Goal: Information Seeking & Learning: Check status

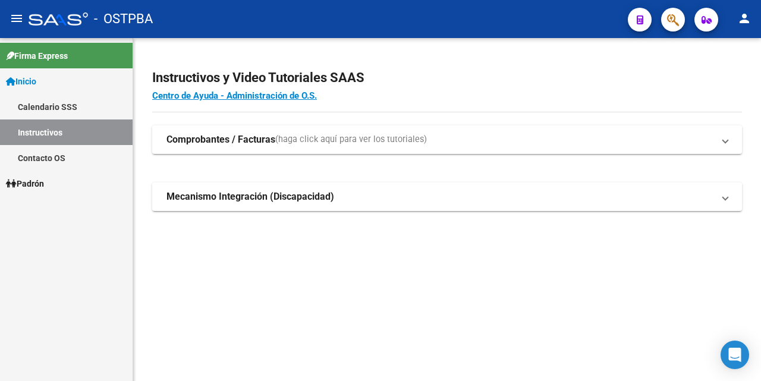
click at [44, 184] on span "Padrón" at bounding box center [25, 183] width 38 height 13
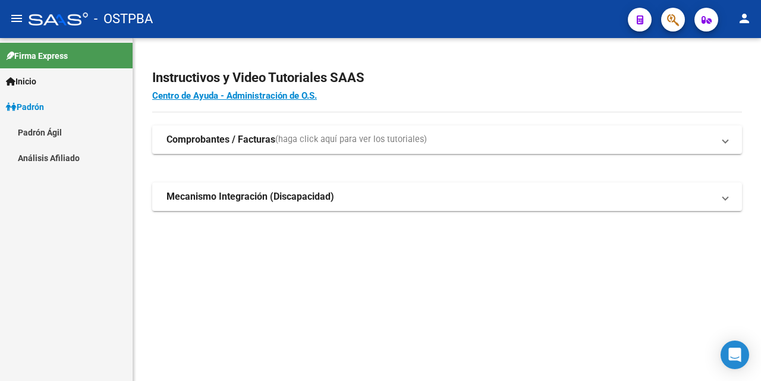
click at [63, 154] on link "Análisis Afiliado" at bounding box center [66, 158] width 133 height 26
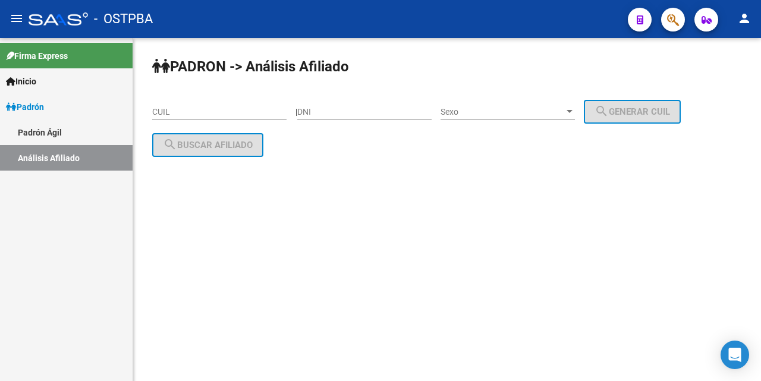
click at [238, 121] on div "CUIL" at bounding box center [219, 113] width 134 height 34
click at [200, 111] on input "CUIL" at bounding box center [219, 112] width 134 height 10
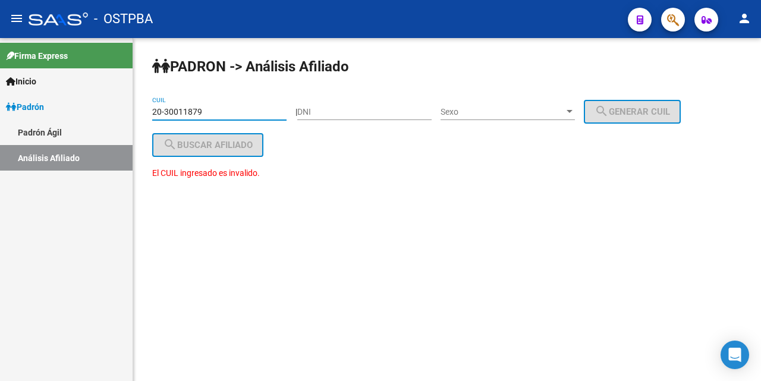
click at [184, 115] on input "20-30011879" at bounding box center [219, 112] width 134 height 10
click at [187, 111] on input "20-30011879" at bounding box center [219, 112] width 134 height 10
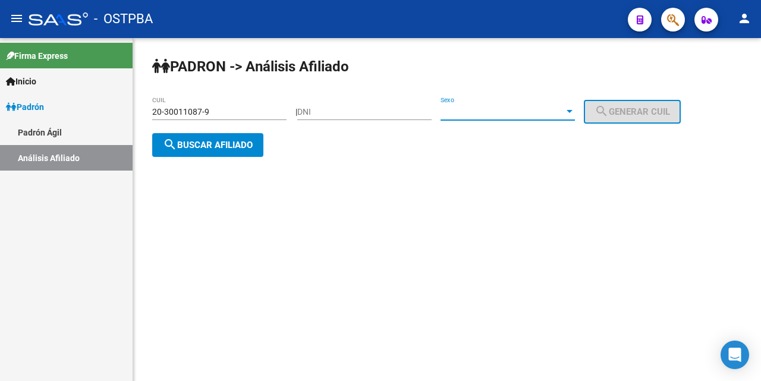
click at [575, 112] on div at bounding box center [569, 112] width 11 height 10
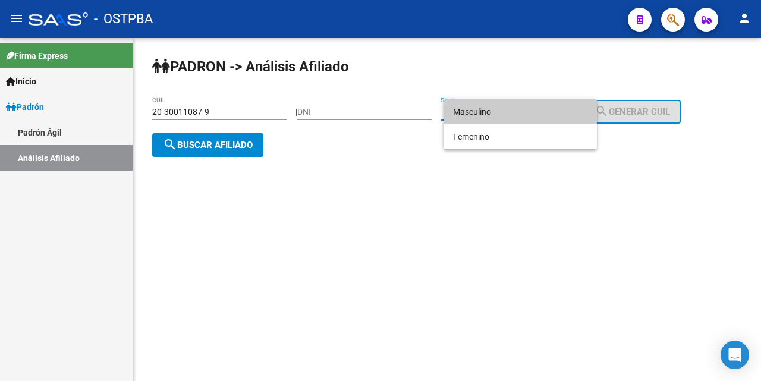
click at [557, 110] on span "Masculino" at bounding box center [520, 111] width 134 height 25
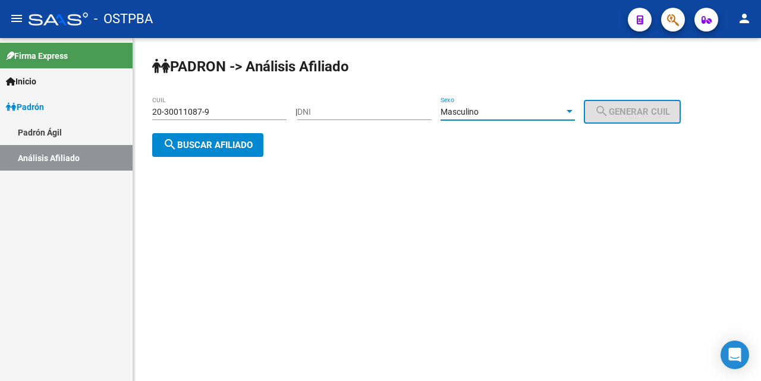
drag, startPoint x: 220, startPoint y: 138, endPoint x: 246, endPoint y: 159, distance: 33.4
click at [221, 141] on span "search Buscar afiliado" at bounding box center [208, 145] width 90 height 11
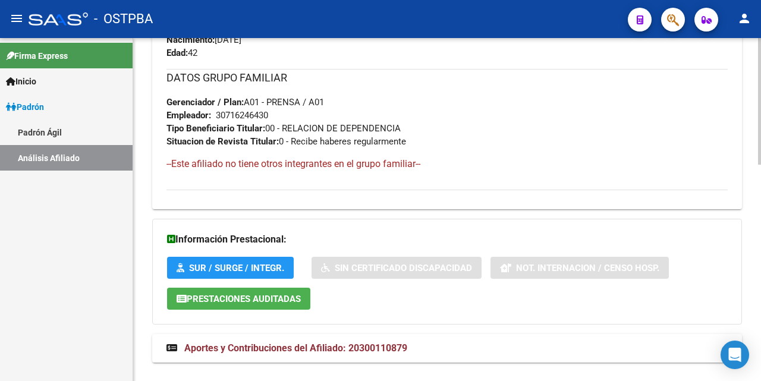
scroll to position [587, 0]
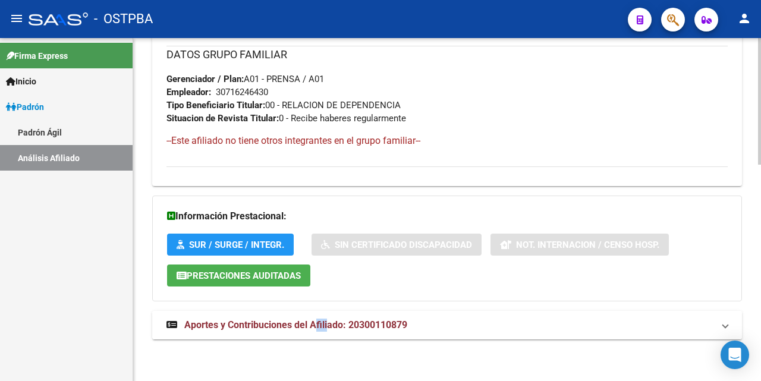
click at [330, 319] on strong "Aportes y Contribuciones del Afiliado: 20300110879" at bounding box center [286, 325] width 241 height 13
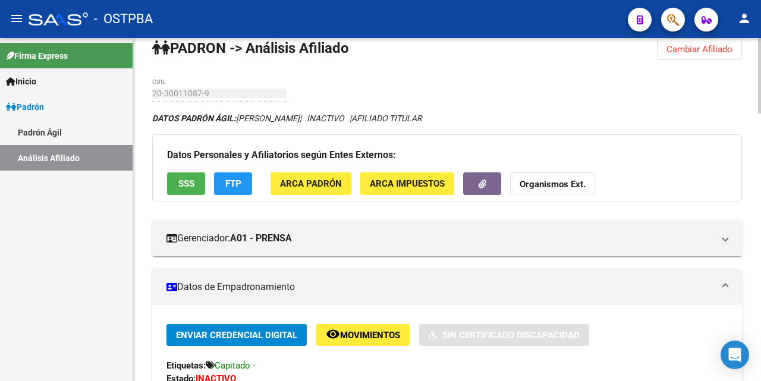
scroll to position [0, 0]
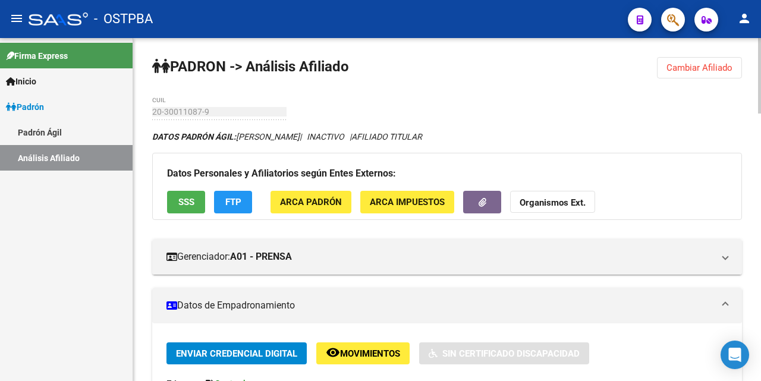
drag, startPoint x: 685, startPoint y: 69, endPoint x: 591, endPoint y: 77, distance: 94.3
click at [672, 65] on span "Cambiar Afiliado" at bounding box center [699, 67] width 66 height 11
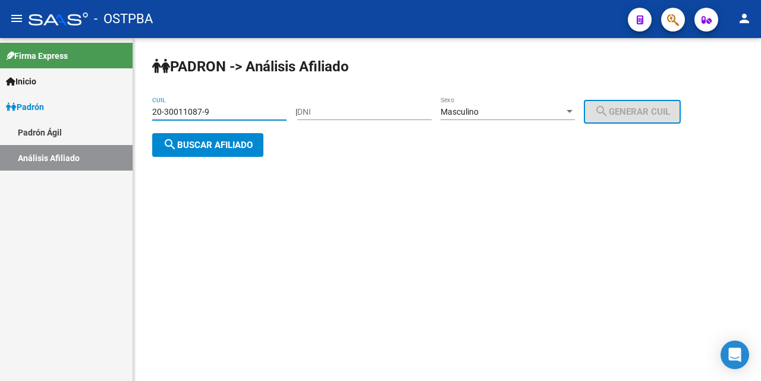
click at [281, 109] on input "20-30011087-9" at bounding box center [219, 112] width 134 height 10
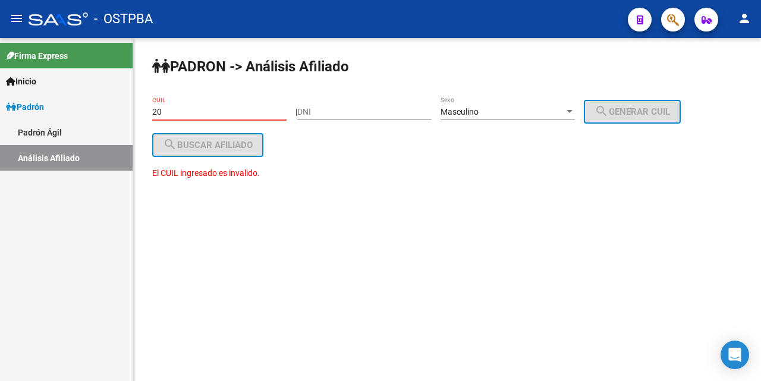
type input "2"
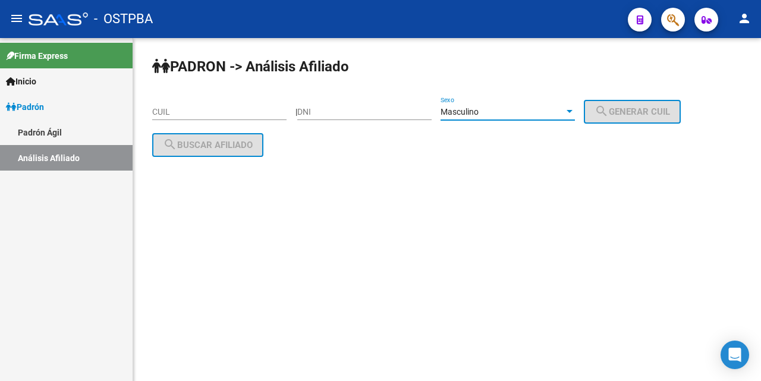
click at [572, 112] on div at bounding box center [569, 111] width 6 height 3
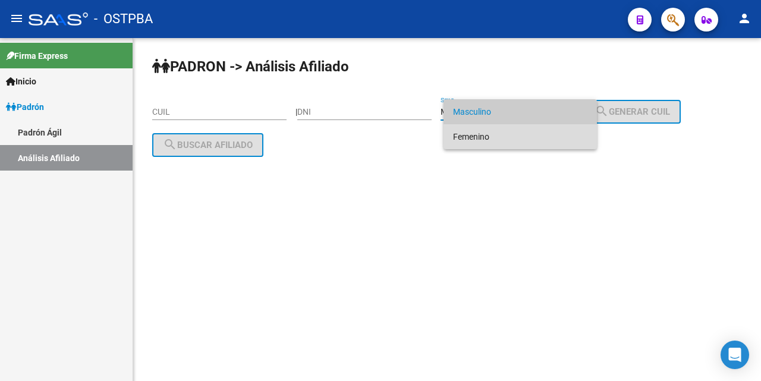
click at [529, 138] on span "Femenino" at bounding box center [520, 136] width 134 height 25
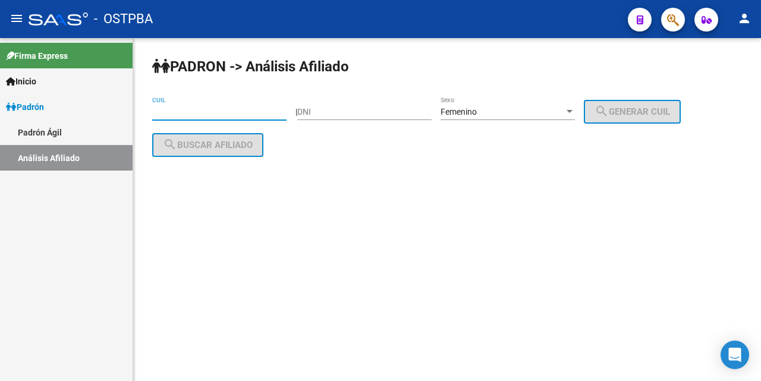
drag, startPoint x: 162, startPoint y: 113, endPoint x: 170, endPoint y: 111, distance: 8.1
click at [170, 111] on input "CUIL" at bounding box center [219, 112] width 134 height 10
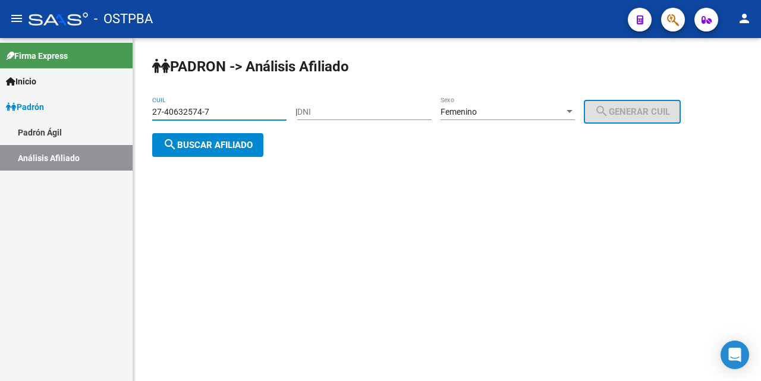
click at [252, 154] on button "search Buscar afiliado" at bounding box center [207, 145] width 111 height 24
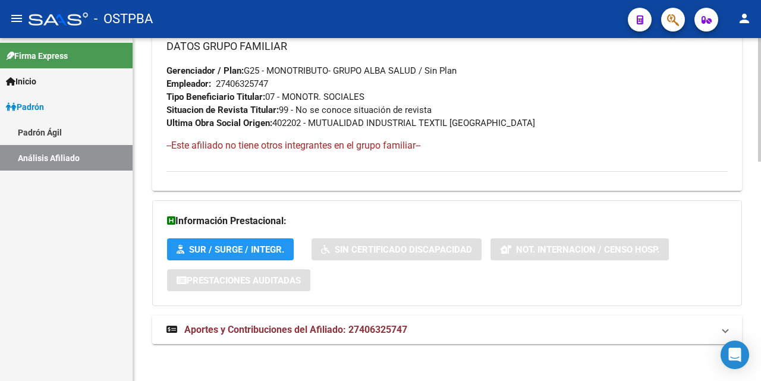
scroll to position [609, 0]
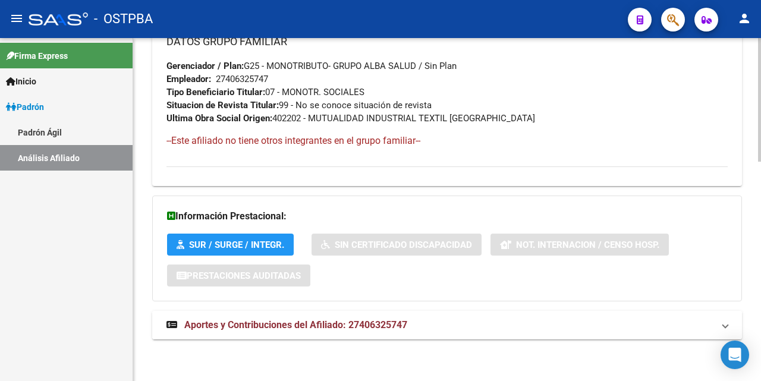
click at [341, 327] on span "Aportes y Contribuciones del Afiliado: 27406325747" at bounding box center [295, 324] width 223 height 11
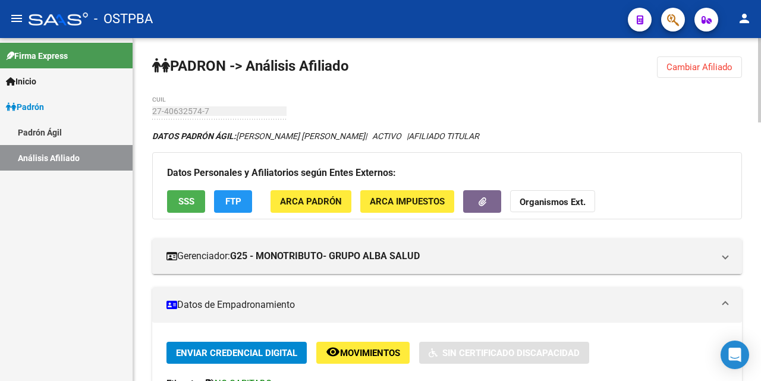
scroll to position [0, 0]
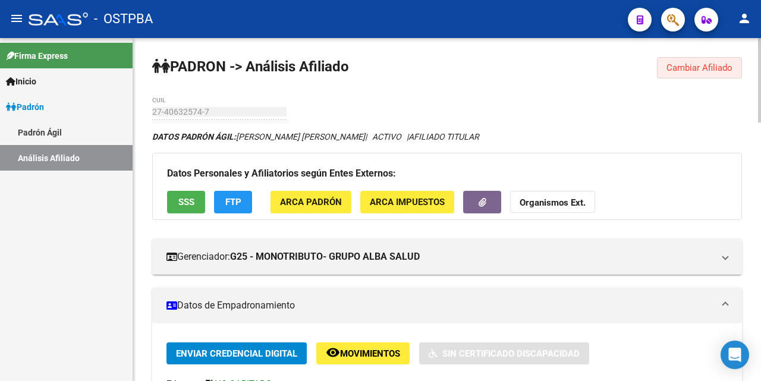
click at [699, 68] on span "Cambiar Afiliado" at bounding box center [699, 67] width 66 height 11
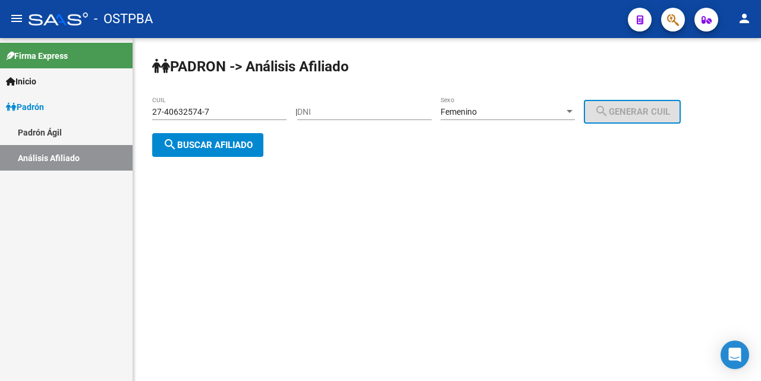
drag, startPoint x: 228, startPoint y: 109, endPoint x: 248, endPoint y: 109, distance: 20.8
click at [237, 109] on input "27-40632574-7" at bounding box center [219, 112] width 134 height 10
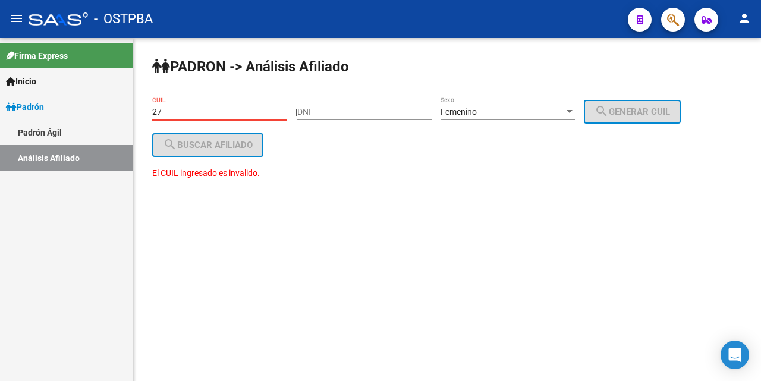
type input "2"
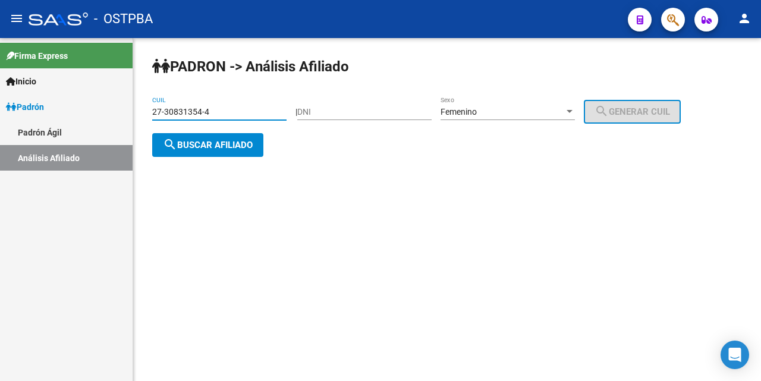
click at [237, 147] on span "search Buscar afiliado" at bounding box center [208, 145] width 90 height 11
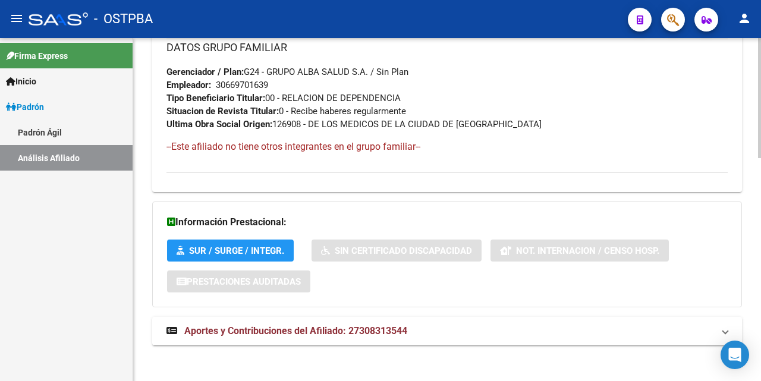
scroll to position [635, 0]
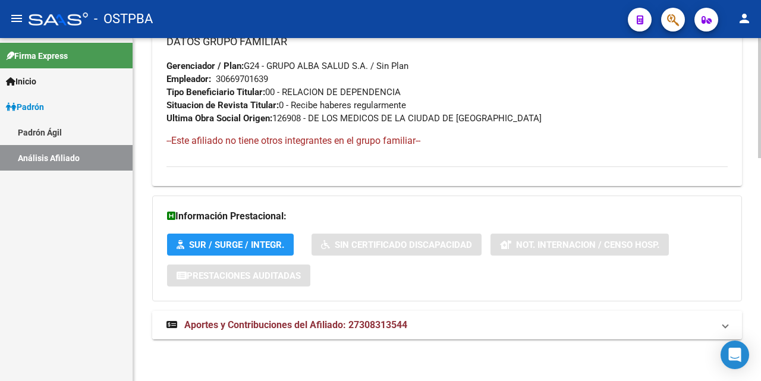
click at [308, 322] on span "Aportes y Contribuciones del Afiliado: 27308313544" at bounding box center [295, 324] width 223 height 11
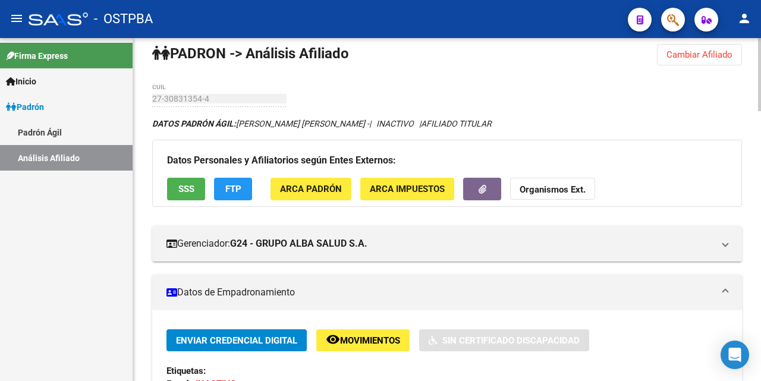
scroll to position [0, 0]
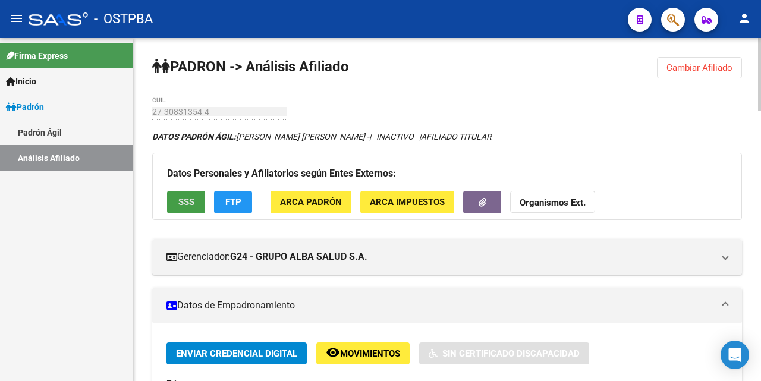
click at [177, 199] on button "SSS" at bounding box center [186, 202] width 38 height 22
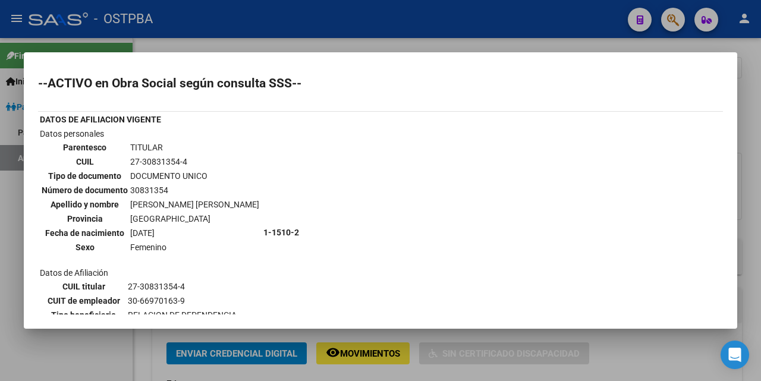
click at [421, 43] on div at bounding box center [380, 190] width 761 height 381
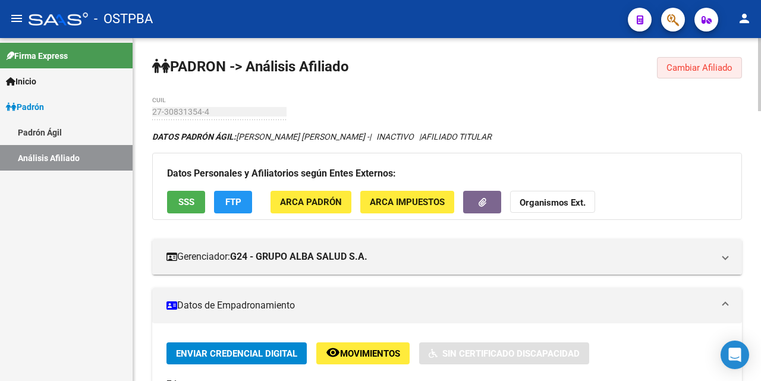
click at [683, 68] on span "Cambiar Afiliado" at bounding box center [699, 67] width 66 height 11
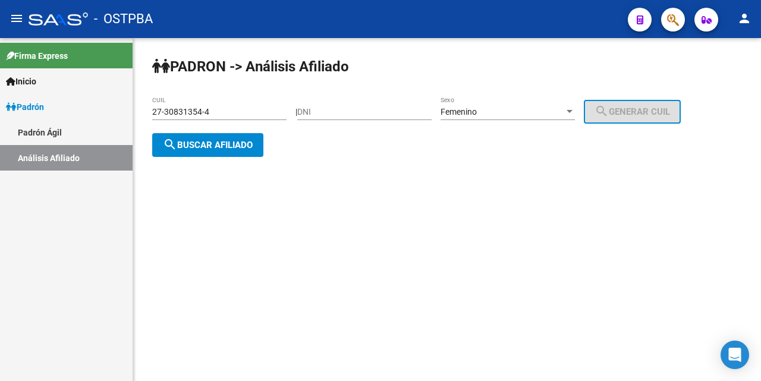
click at [235, 111] on input "27-30831354-4" at bounding box center [219, 112] width 134 height 10
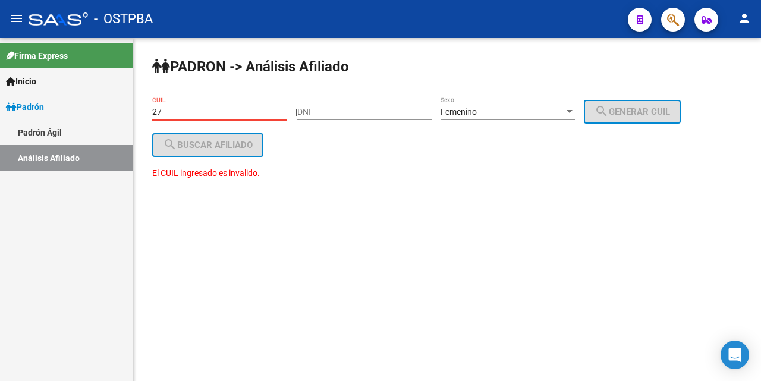
type input "2"
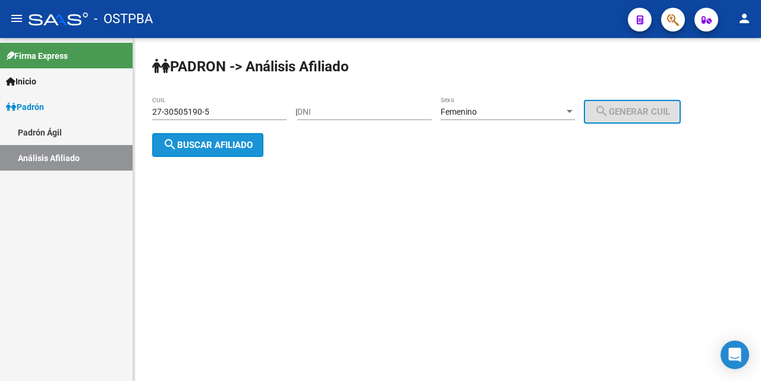
click at [223, 150] on button "search Buscar afiliado" at bounding box center [207, 145] width 111 height 24
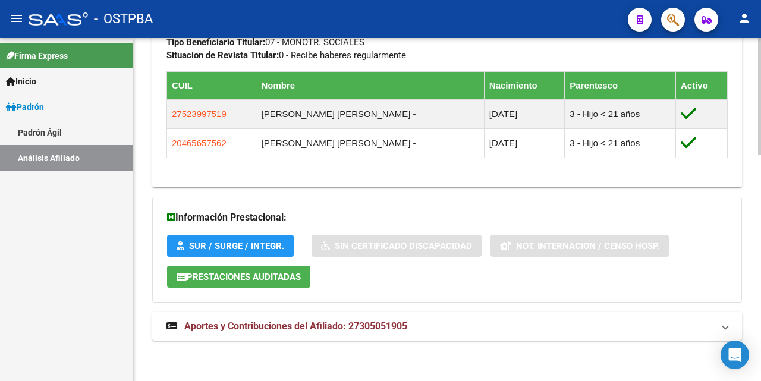
scroll to position [660, 0]
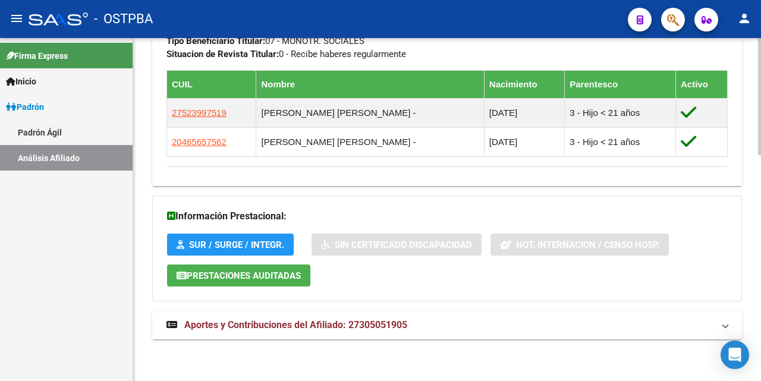
click at [325, 323] on span "Aportes y Contribuciones del Afiliado: 27305051905" at bounding box center [295, 324] width 223 height 11
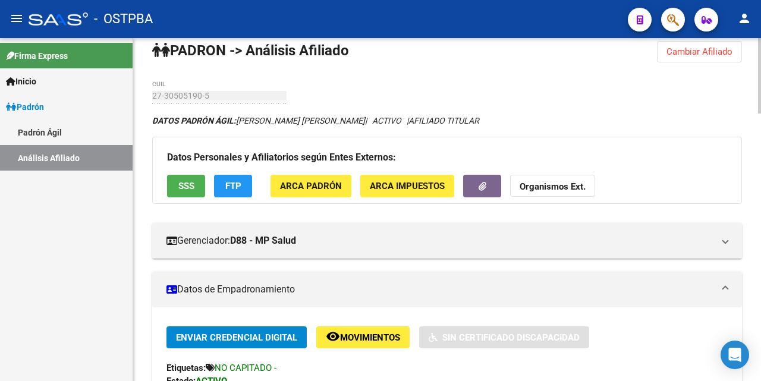
scroll to position [0, 0]
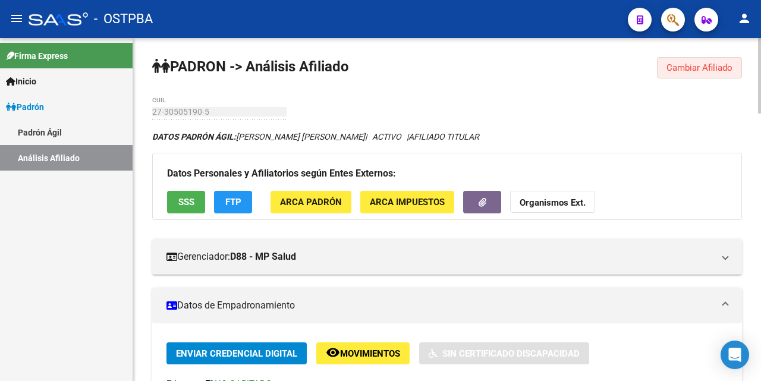
click at [695, 68] on span "Cambiar Afiliado" at bounding box center [699, 67] width 66 height 11
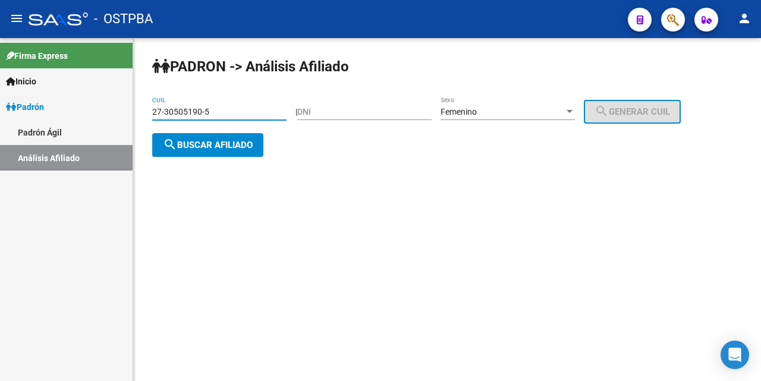
click at [267, 115] on input "27-30505190-5" at bounding box center [219, 112] width 134 height 10
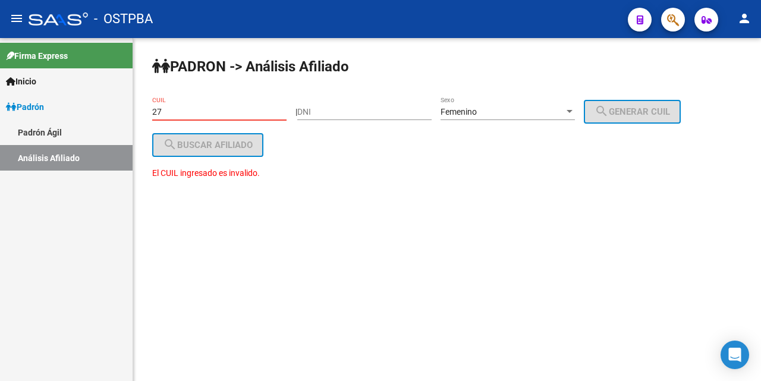
type input "2"
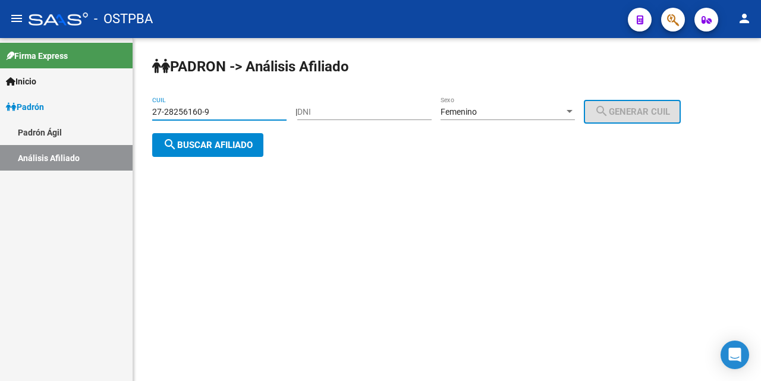
type input "27-28256160-9"
drag, startPoint x: 245, startPoint y: 143, endPoint x: 282, endPoint y: 158, distance: 39.0
click at [244, 143] on span "search Buscar afiliado" at bounding box center [208, 145] width 90 height 11
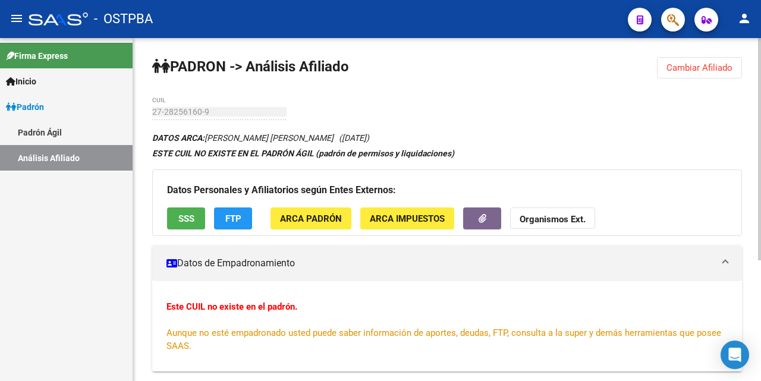
click at [184, 213] on span "SSS" at bounding box center [186, 218] width 16 height 11
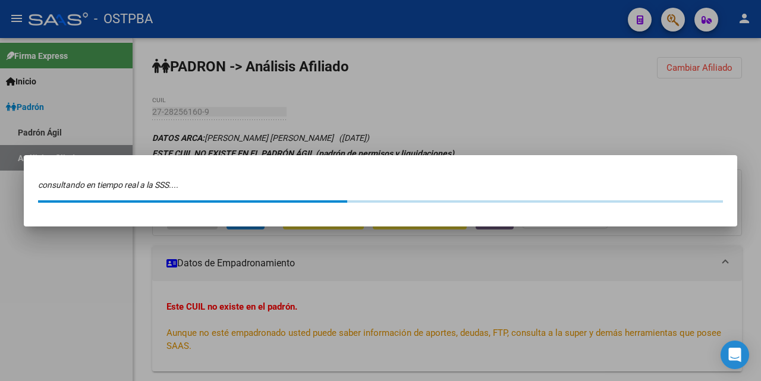
click at [524, 120] on div at bounding box center [380, 190] width 761 height 381
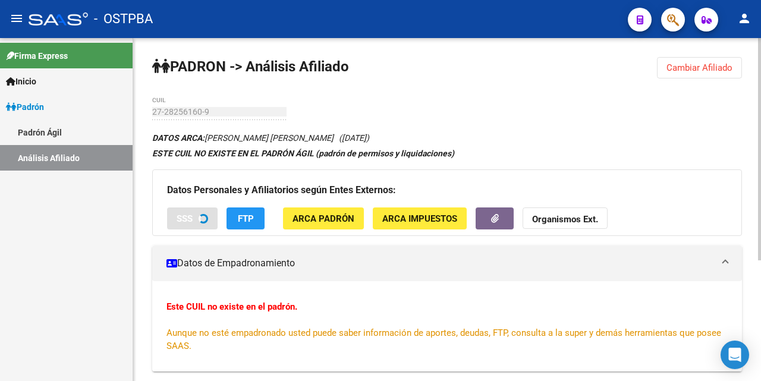
click at [245, 218] on span "FTP" at bounding box center [246, 218] width 16 height 11
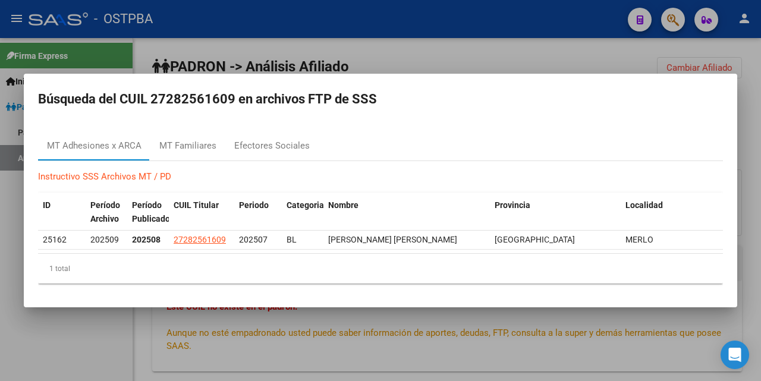
click at [506, 63] on div at bounding box center [380, 190] width 761 height 381
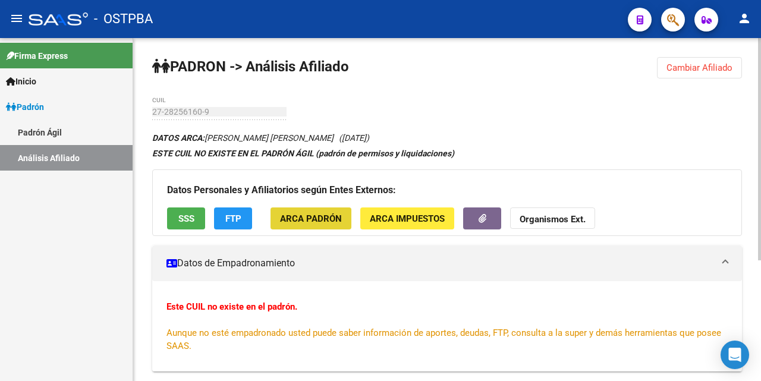
click at [322, 218] on span "ARCA Padrón" at bounding box center [311, 218] width 62 height 11
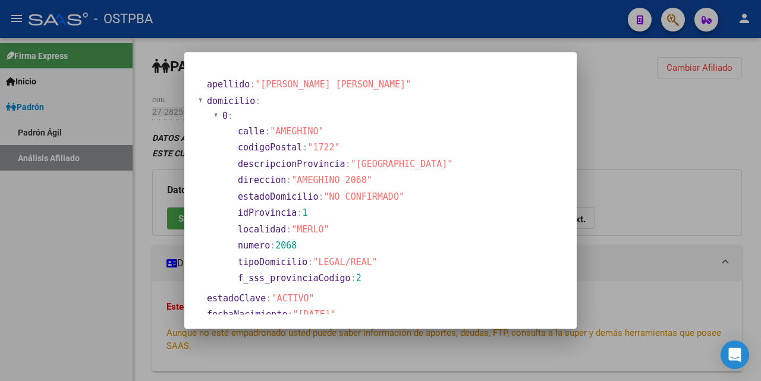
click at [467, 49] on div at bounding box center [380, 190] width 761 height 381
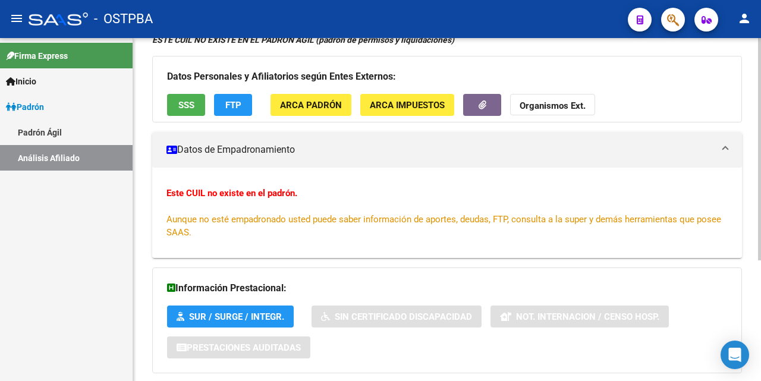
scroll to position [7, 0]
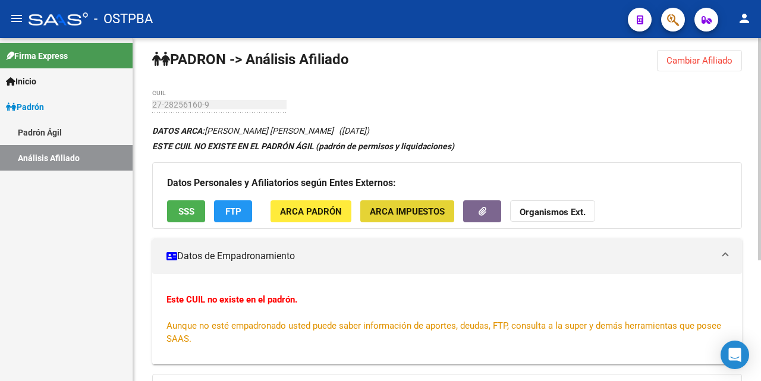
click at [401, 210] on span "ARCA Impuestos" at bounding box center [407, 211] width 75 height 11
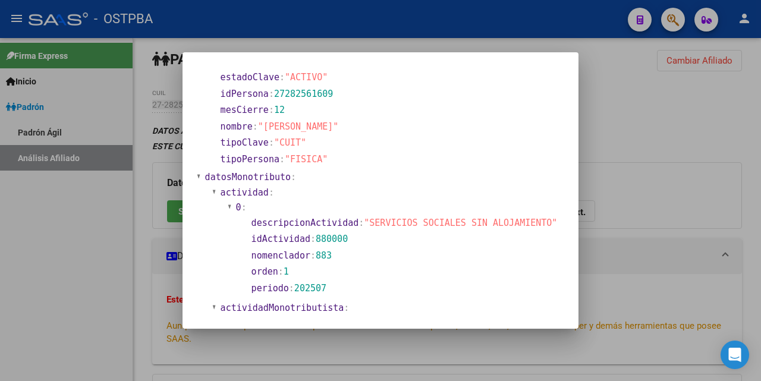
scroll to position [0, 0]
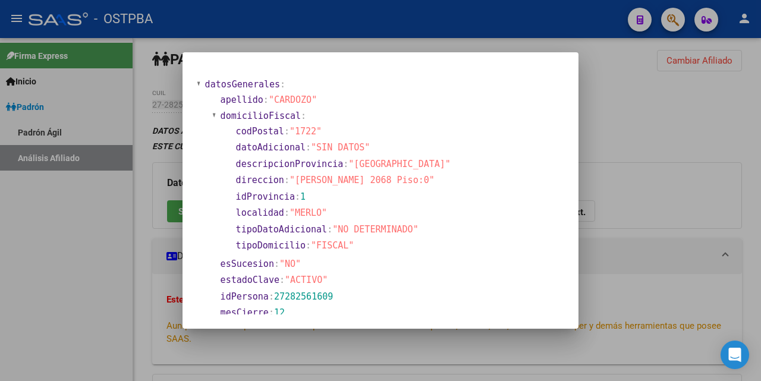
click at [470, 47] on div at bounding box center [380, 190] width 761 height 381
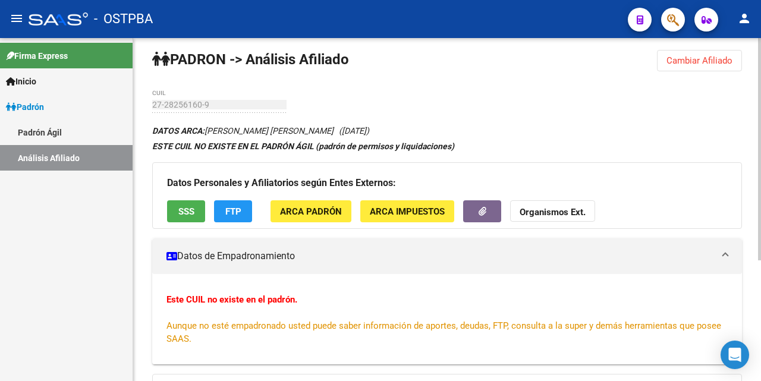
click at [178, 207] on span "SSS" at bounding box center [186, 211] width 16 height 11
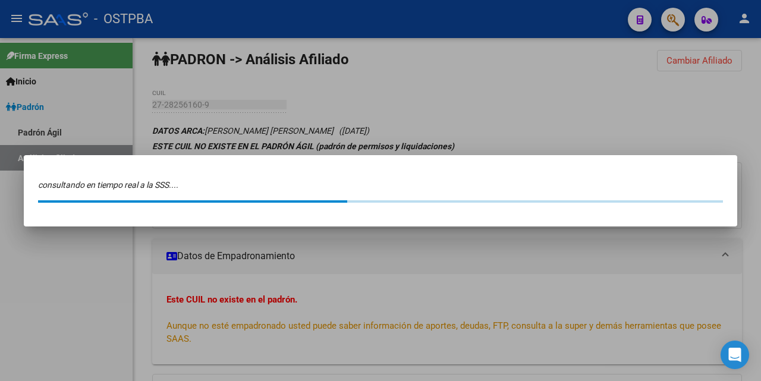
click at [475, 80] on div at bounding box center [380, 190] width 761 height 381
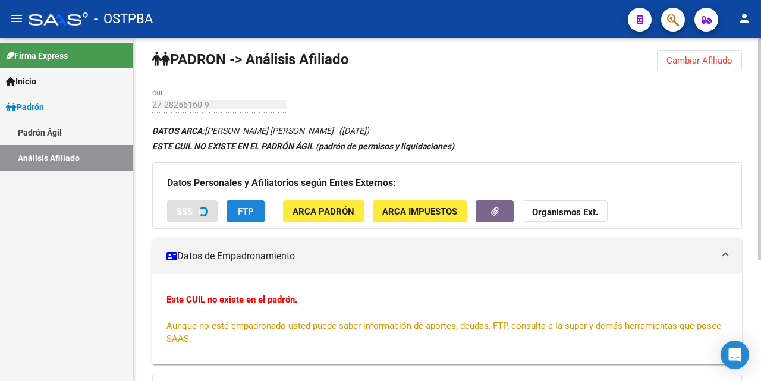
click at [240, 213] on span "FTP" at bounding box center [246, 211] width 16 height 11
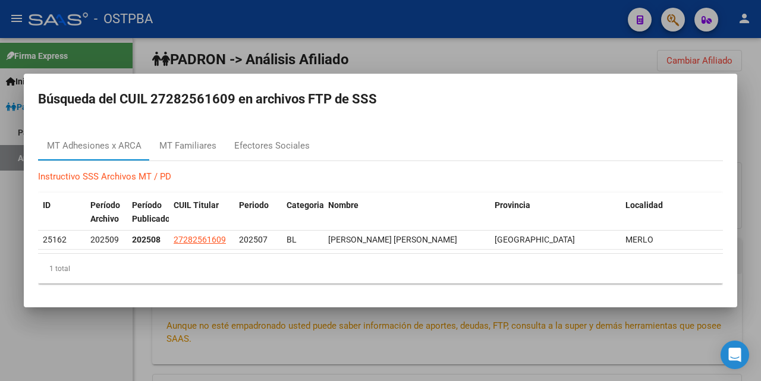
click at [467, 64] on div at bounding box center [380, 190] width 761 height 381
